Goal: Find specific page/section: Find specific page/section

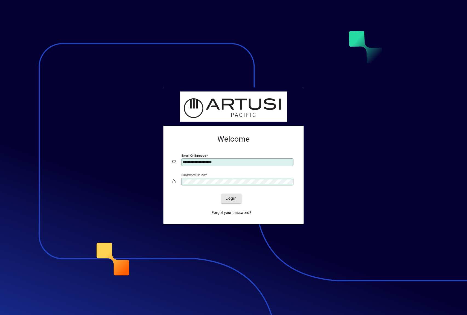
click at [237, 198] on span "Login" at bounding box center [231, 198] width 11 height 6
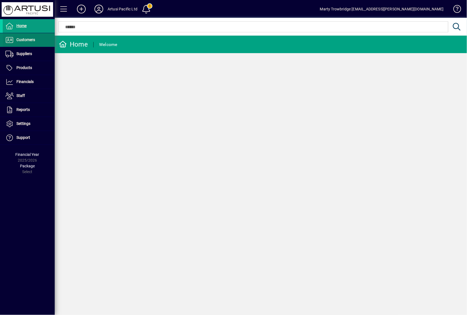
click at [30, 40] on span "Customers" at bounding box center [25, 40] width 19 height 4
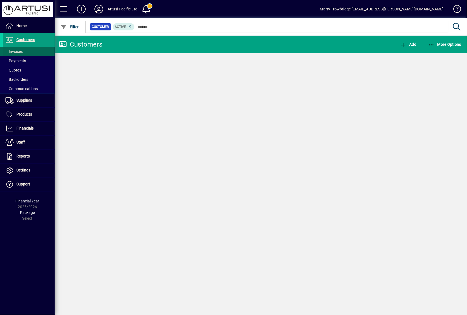
click at [21, 49] on span "Invoices" at bounding box center [13, 52] width 20 height 6
